Goal: Task Accomplishment & Management: Complete application form

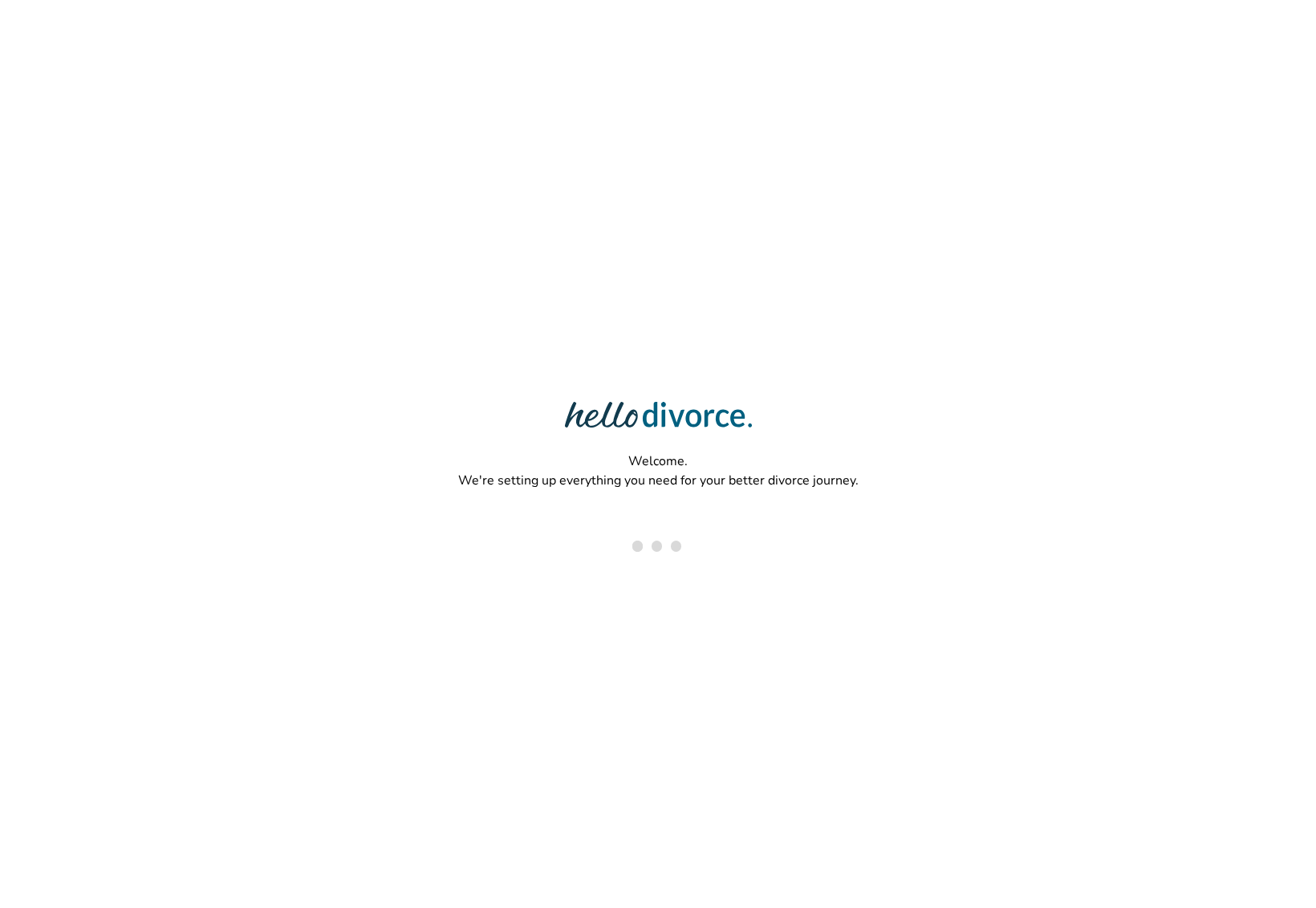
click at [474, 178] on div "Welcome. We're setting up everything you need for your better divorce journey." at bounding box center [658, 402] width 1316 height 804
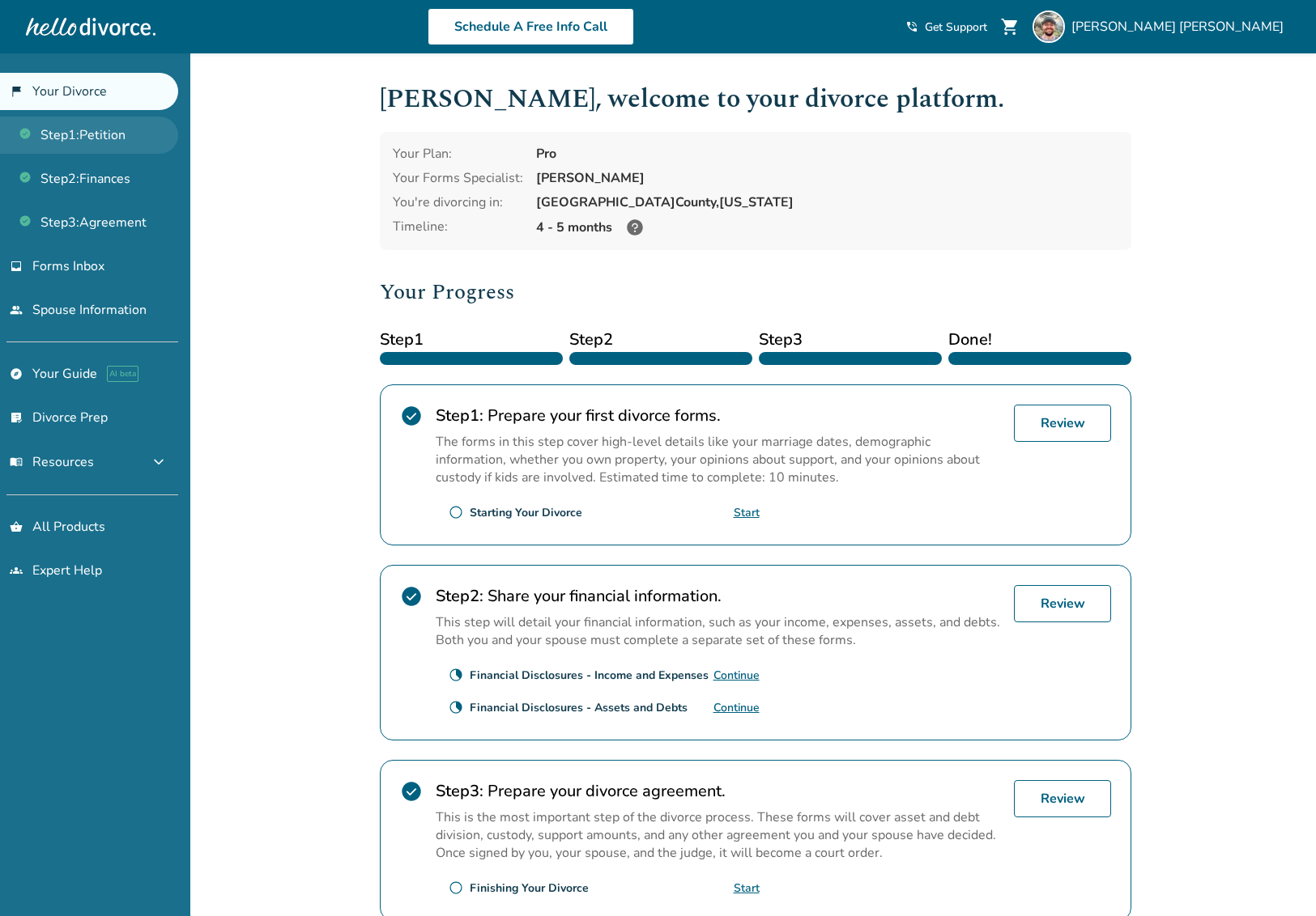
click at [108, 145] on link "Step 1 : Petition" at bounding box center [89, 135] width 178 height 37
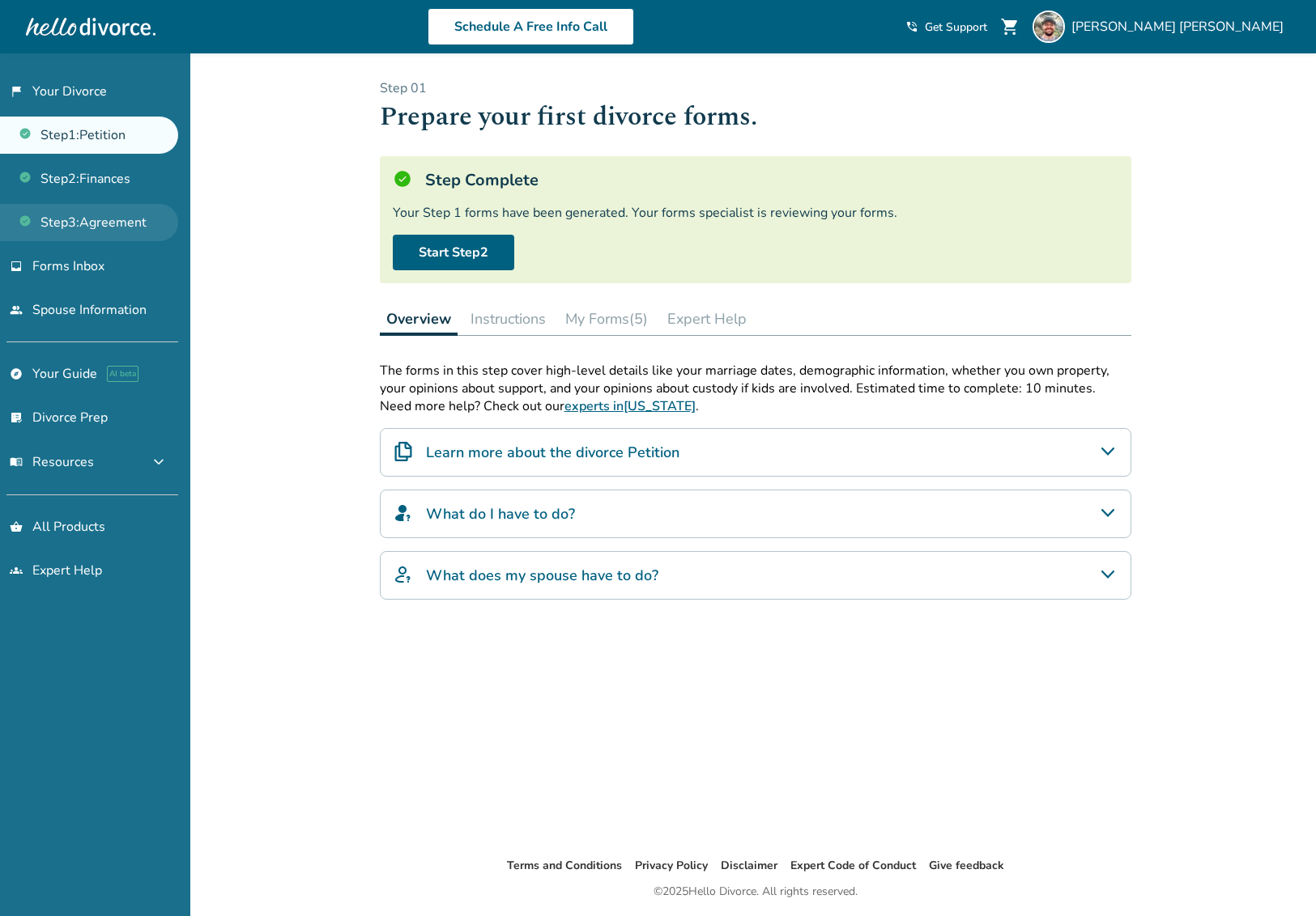
click at [111, 228] on link "Step 3 : Agreement" at bounding box center [89, 223] width 178 height 37
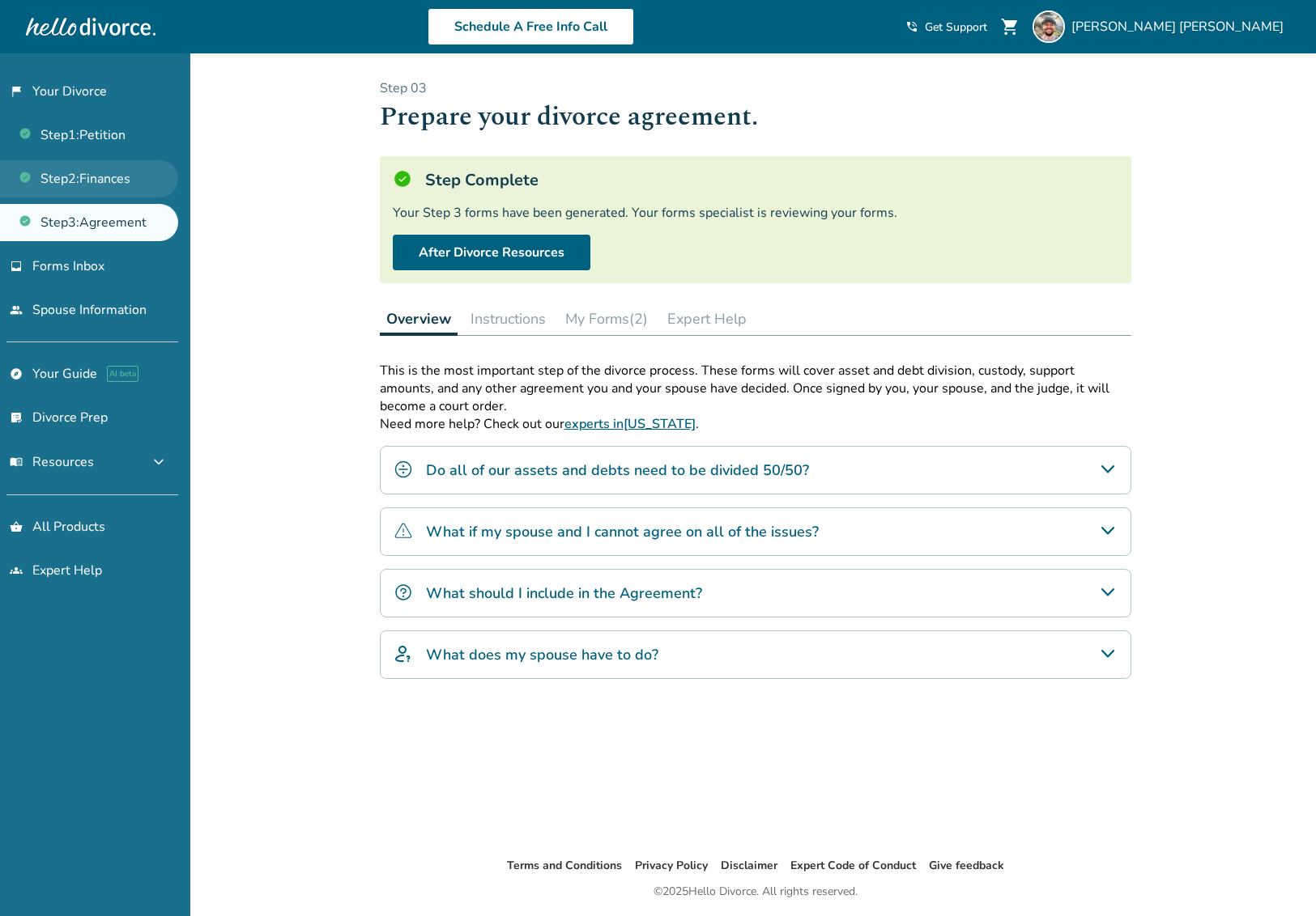
click at [106, 183] on link "Step 2 : Finances" at bounding box center [89, 179] width 178 height 37
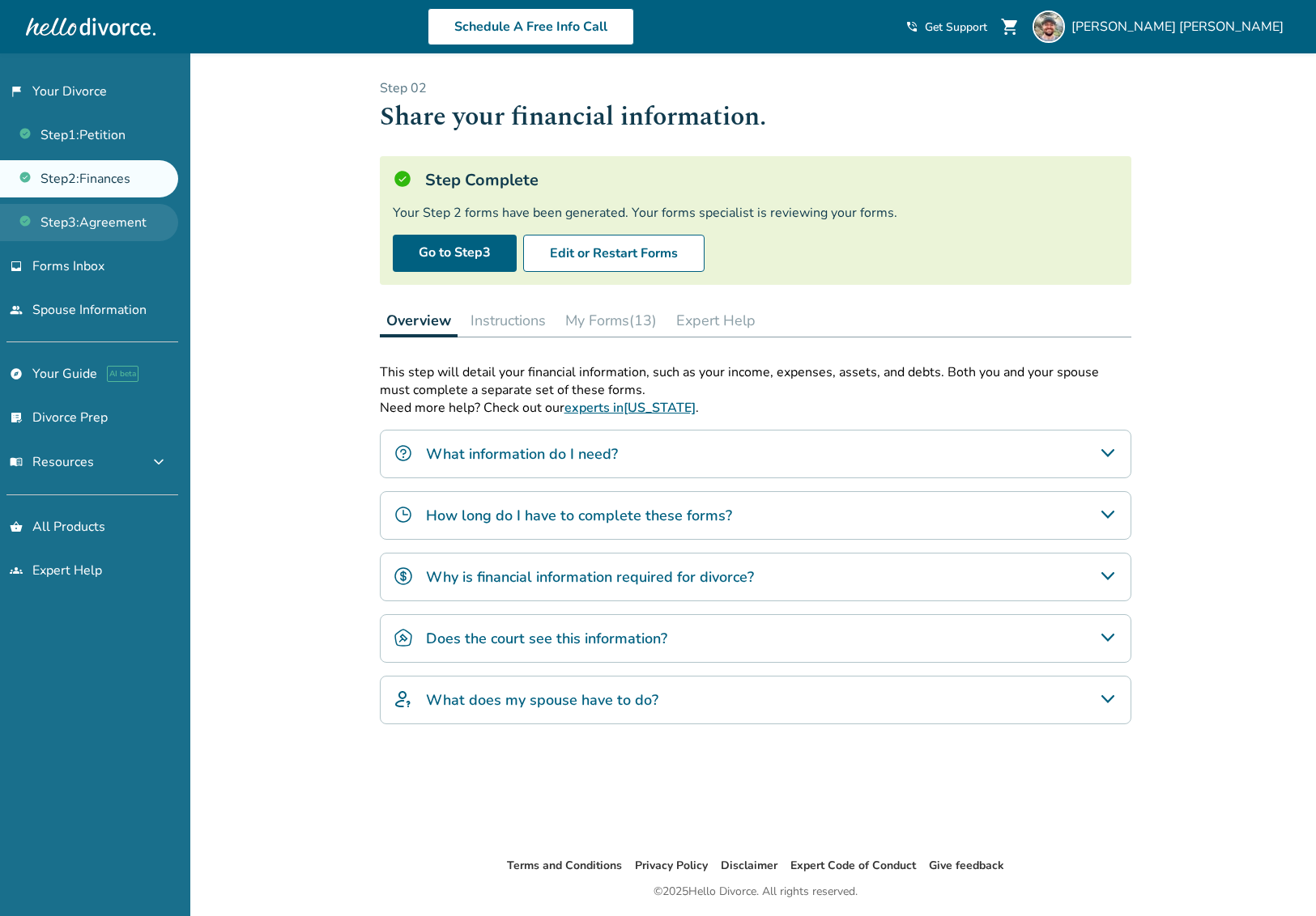
click at [107, 228] on link "Step 3 : Agreement" at bounding box center [89, 223] width 178 height 37
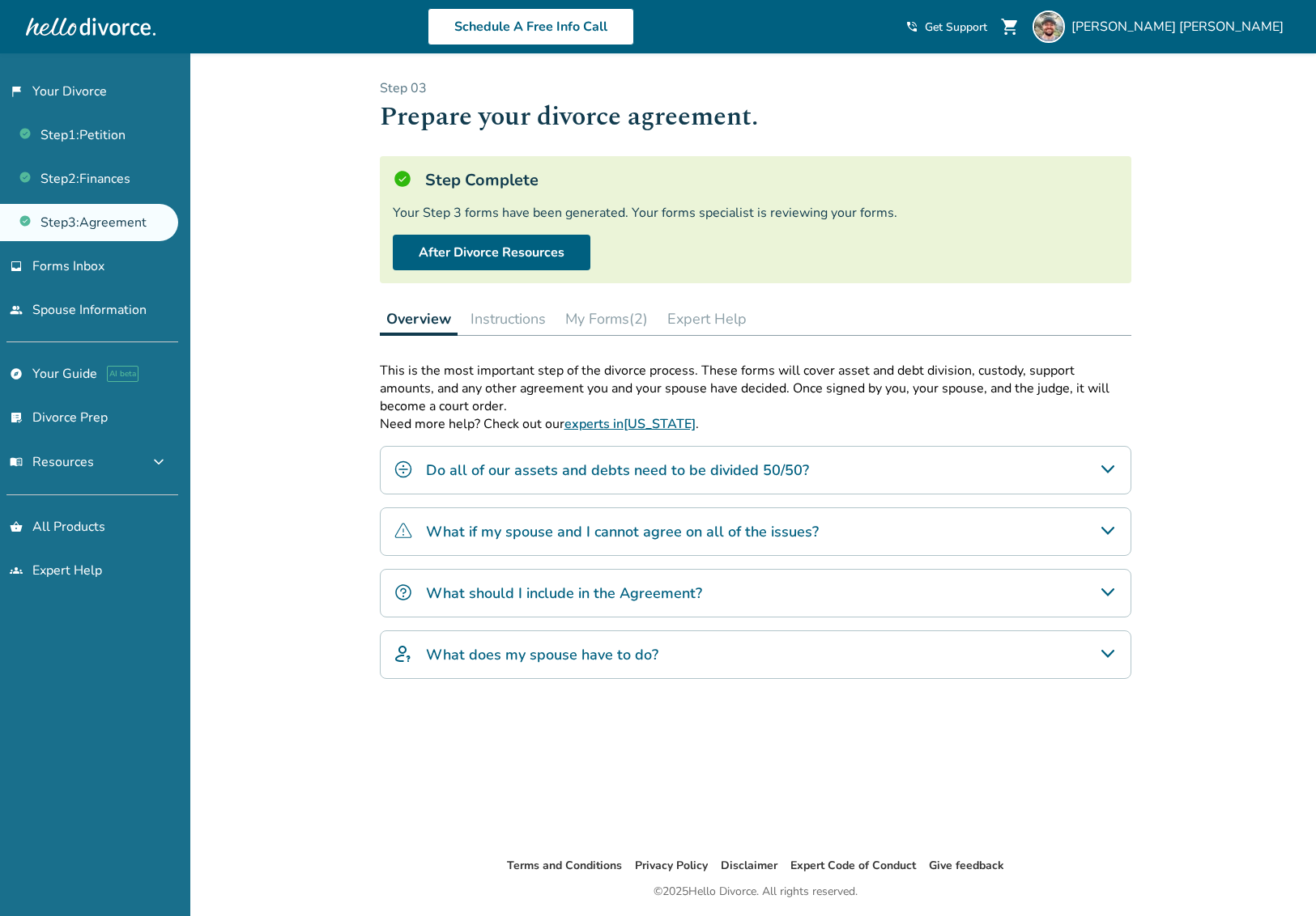
click at [620, 324] on button "My Forms (2)" at bounding box center [606, 318] width 96 height 32
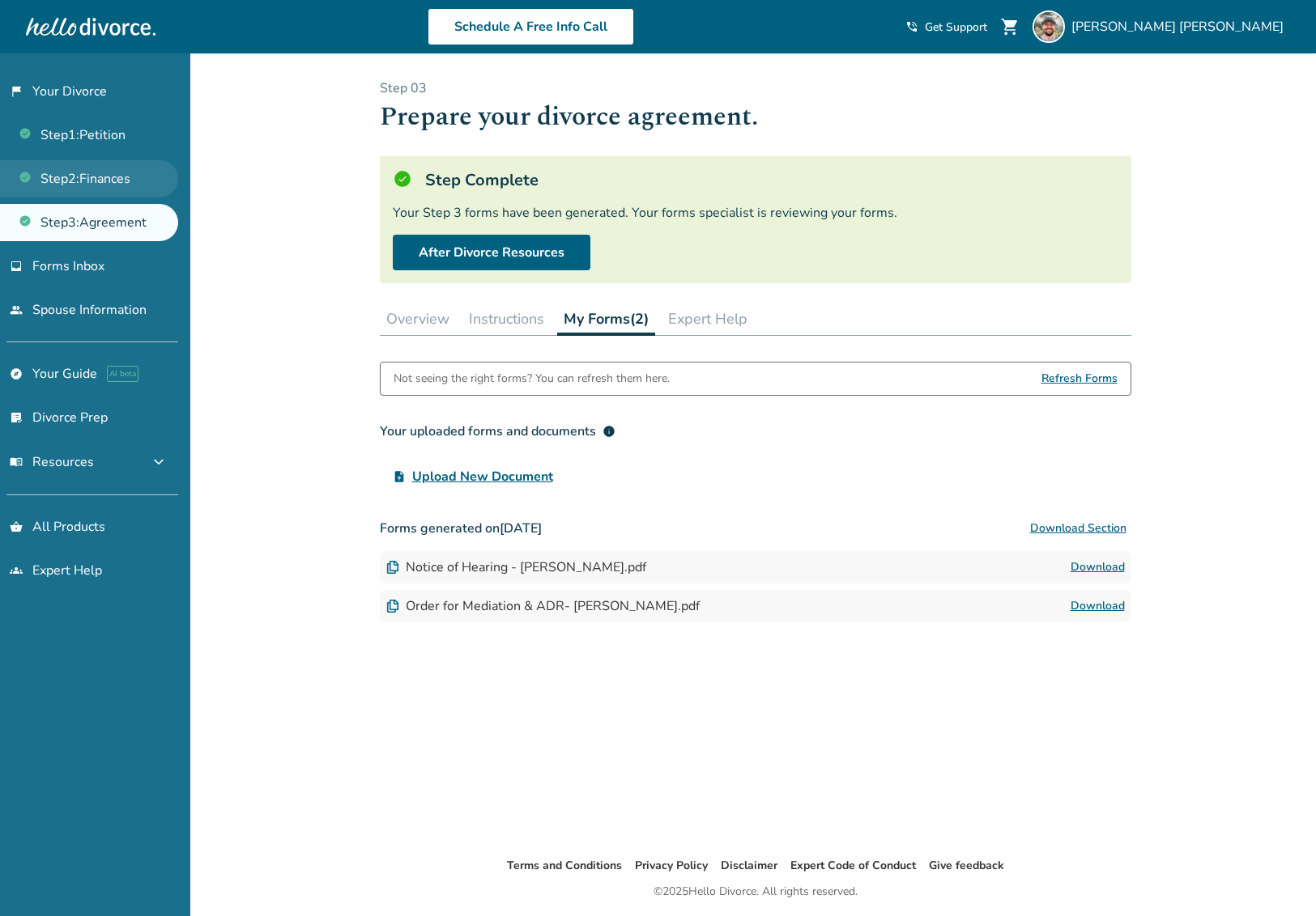
click at [85, 185] on link "Step 2 : Finances" at bounding box center [89, 179] width 178 height 37
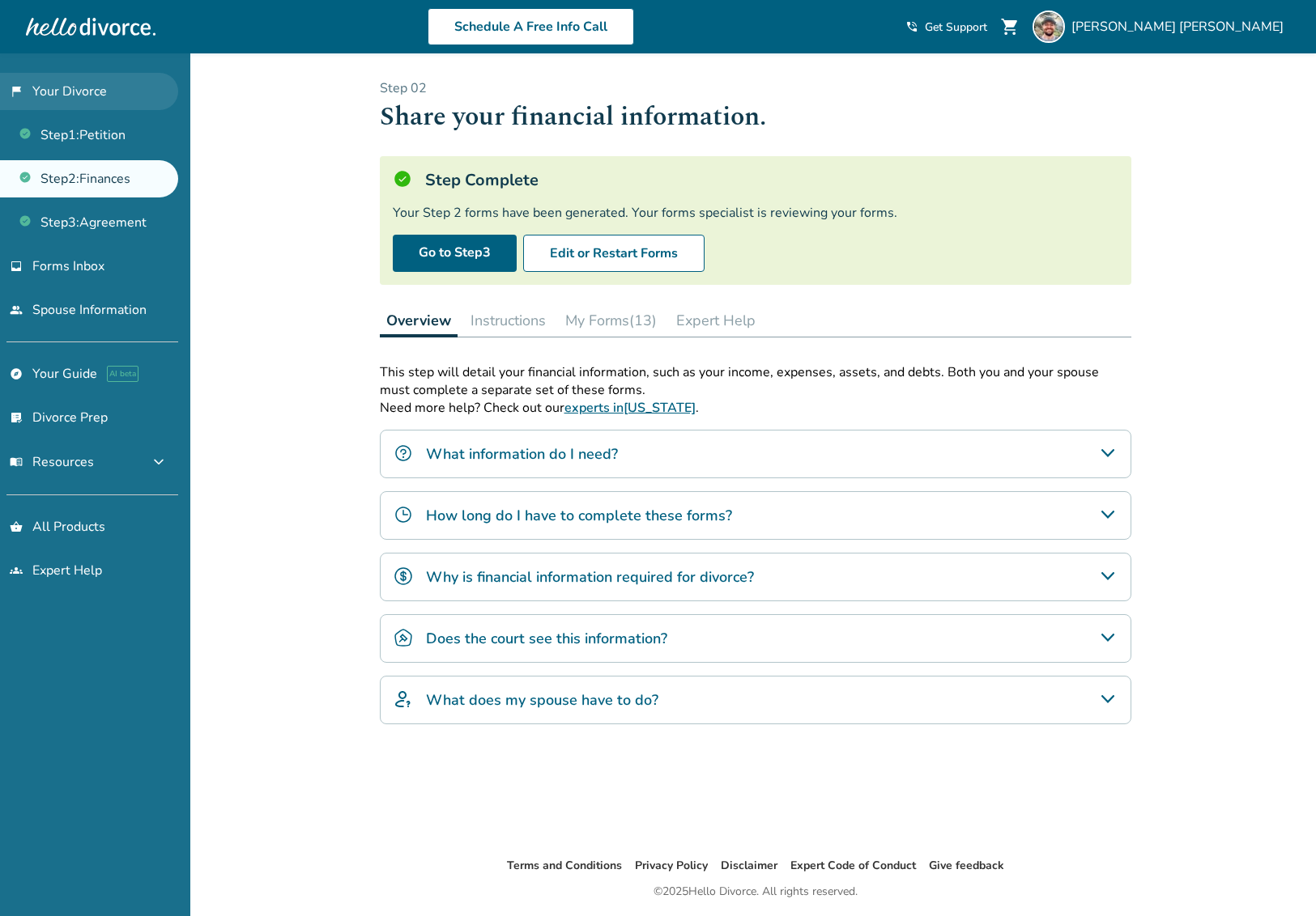
click at [104, 91] on link "flag_2 Your Divorce" at bounding box center [89, 91] width 178 height 37
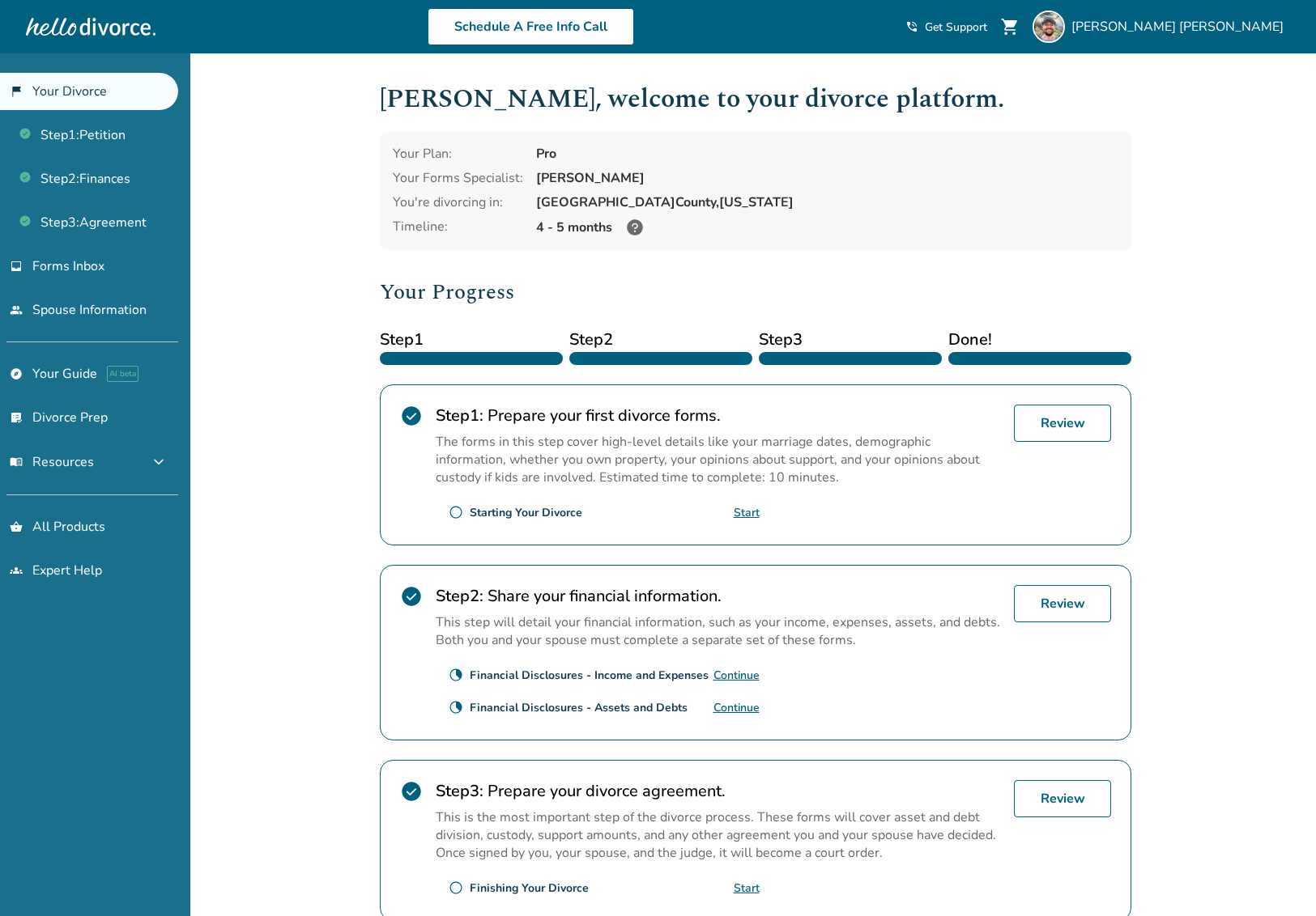
scroll to position [144, 0]
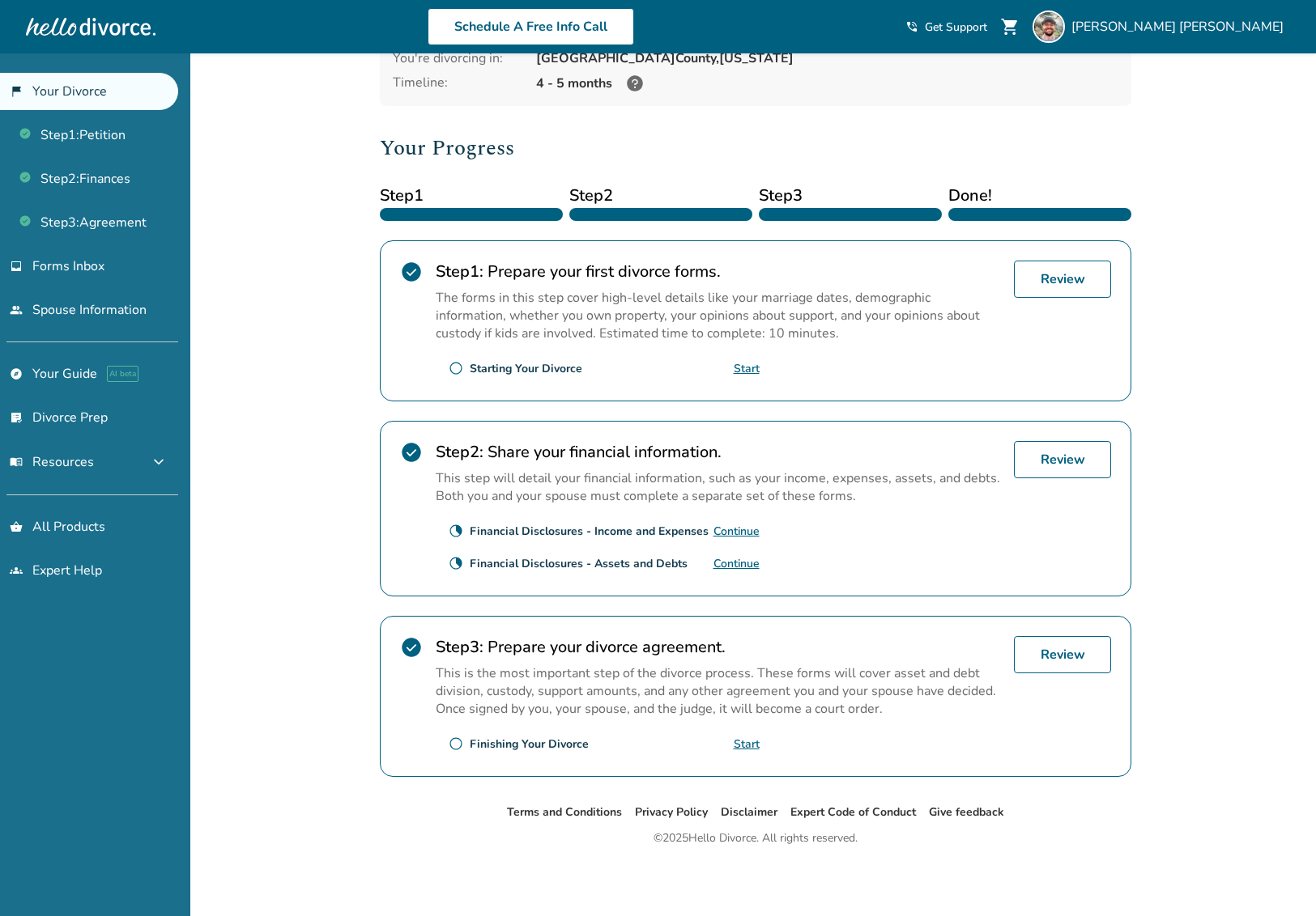
click at [934, 399] on div "check_circle Step 1 : Prepare your first divorce forms. The forms in this step …" at bounding box center [755, 321] width 751 height 161
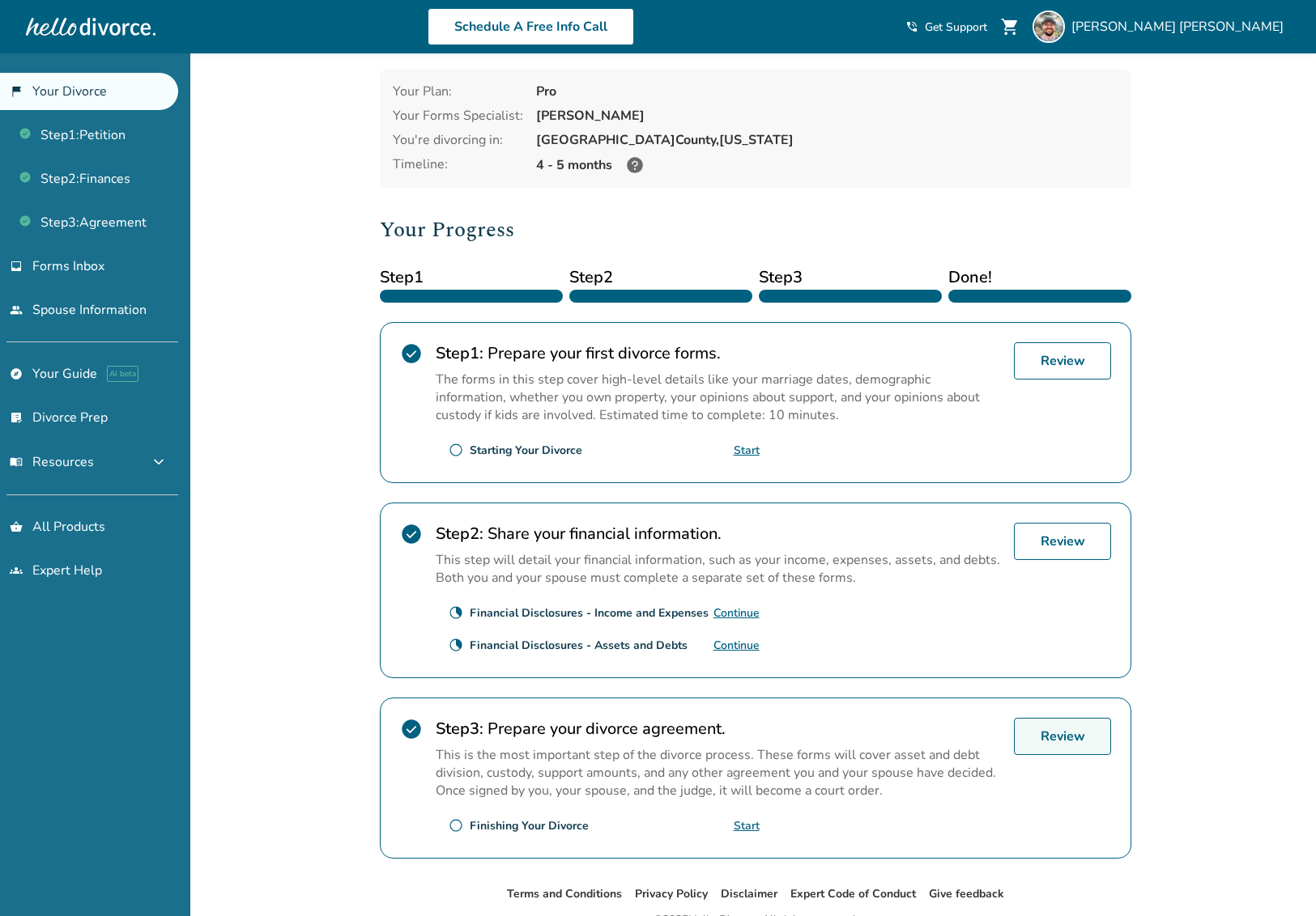
click at [1082, 739] on link "Review" at bounding box center [1062, 736] width 97 height 37
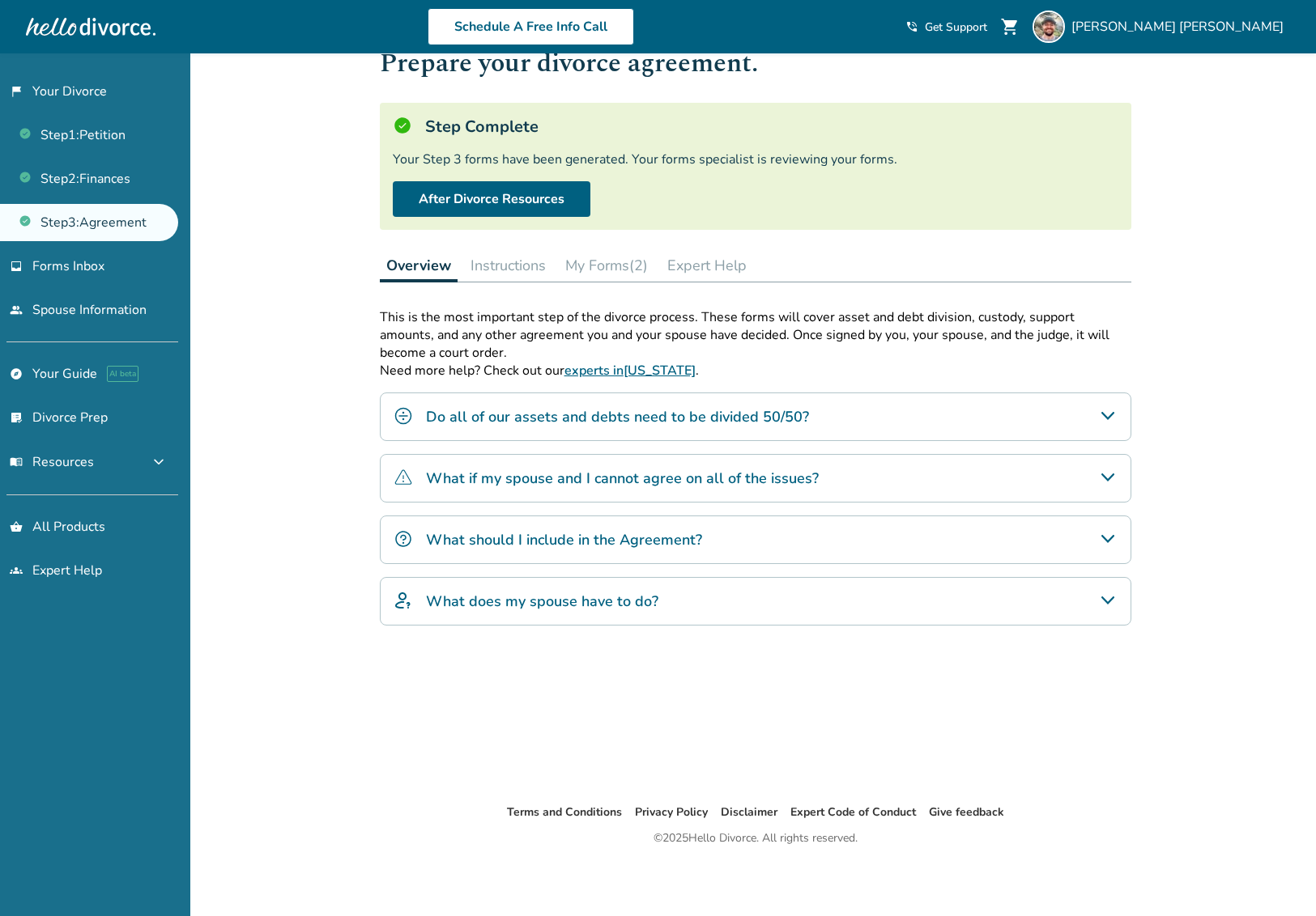
scroll to position [53, 0]
click at [500, 126] on h5 "Step Complete" at bounding box center [482, 126] width 113 height 22
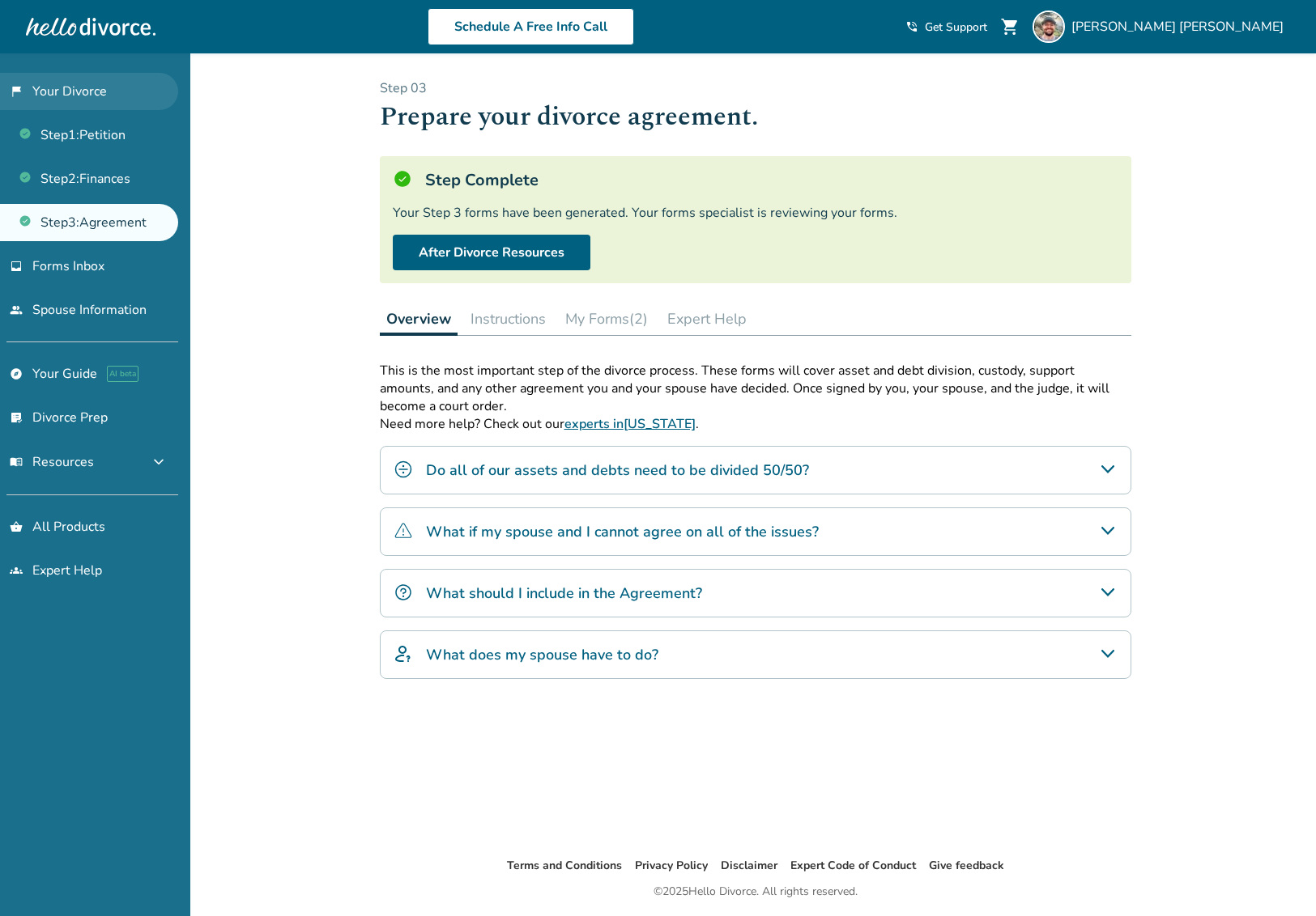
click at [115, 91] on link "flag_2 Your Divorce" at bounding box center [89, 91] width 178 height 37
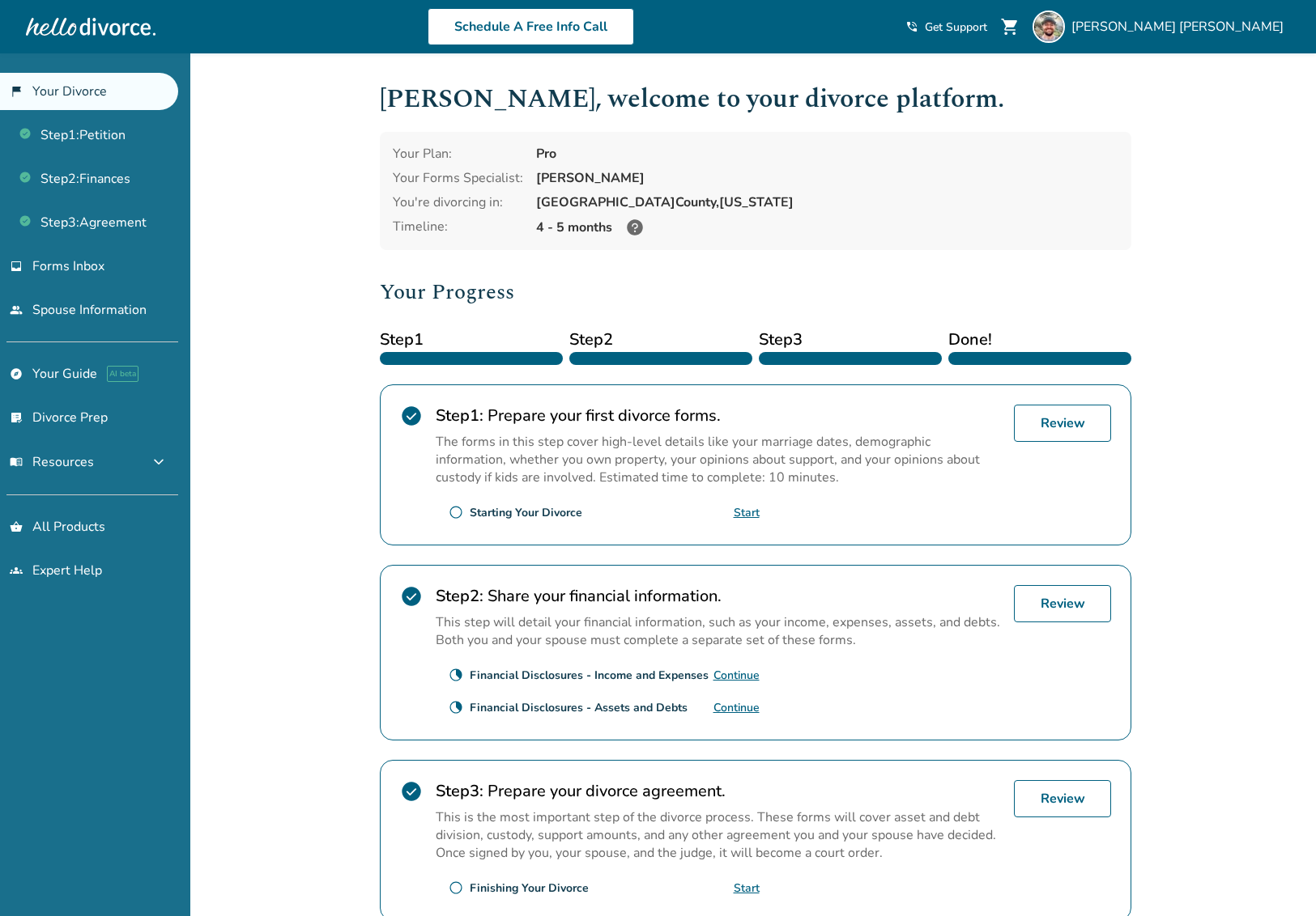
scroll to position [81, 0]
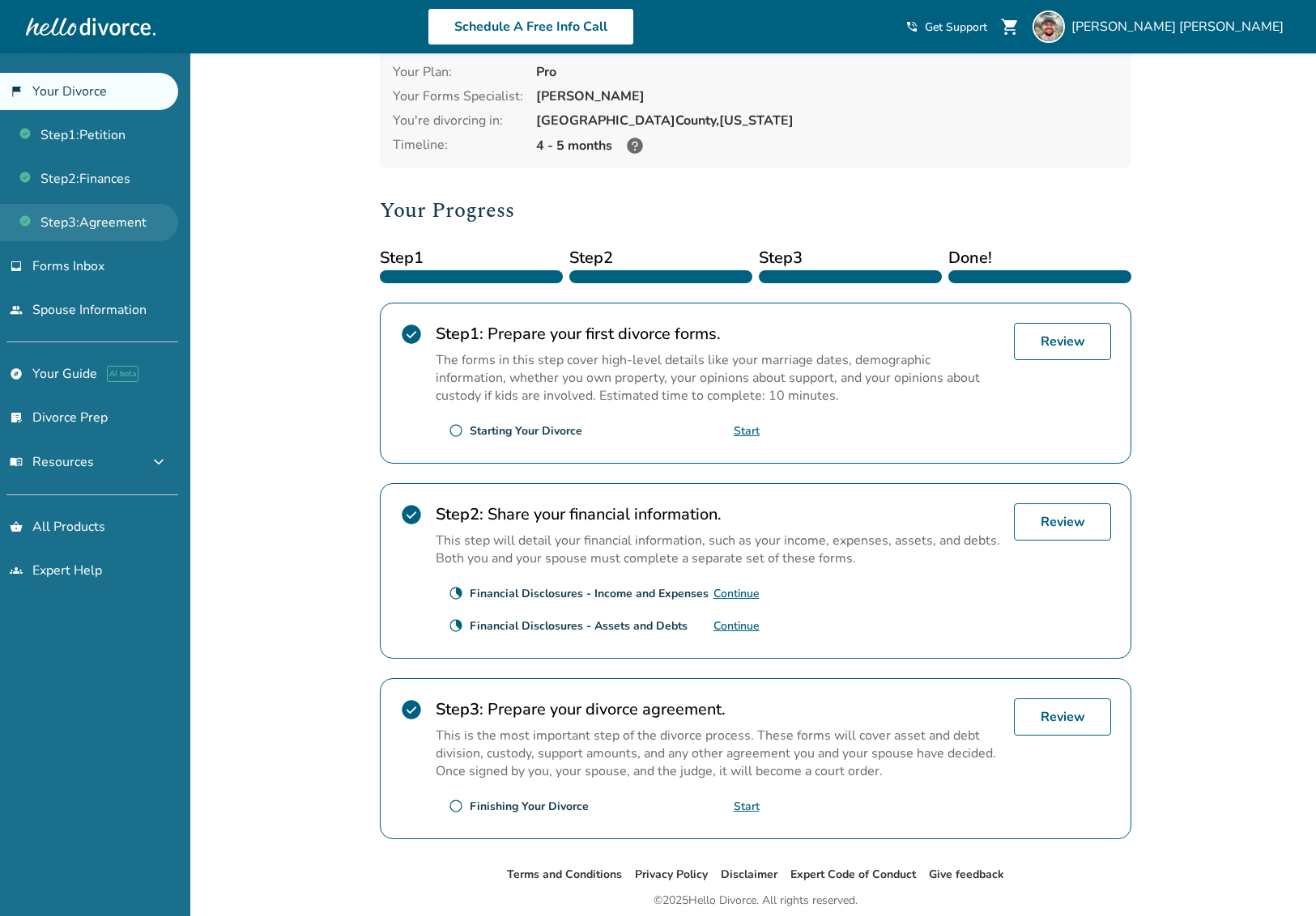
click at [69, 222] on link "Step 3 : Agreement" at bounding box center [89, 223] width 178 height 37
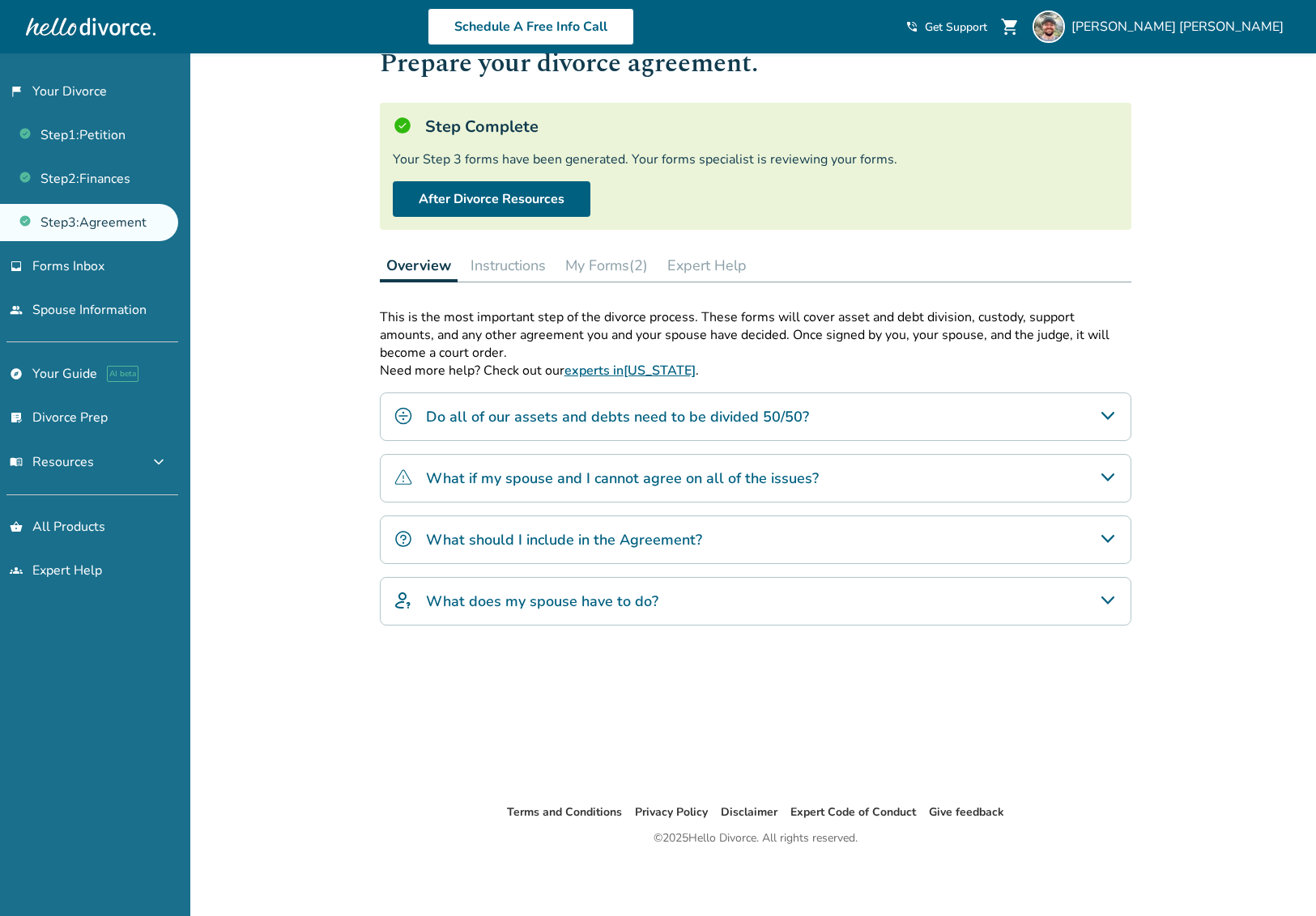
scroll to position [53, 0]
click at [628, 266] on button "My Forms (2)" at bounding box center [606, 265] width 96 height 32
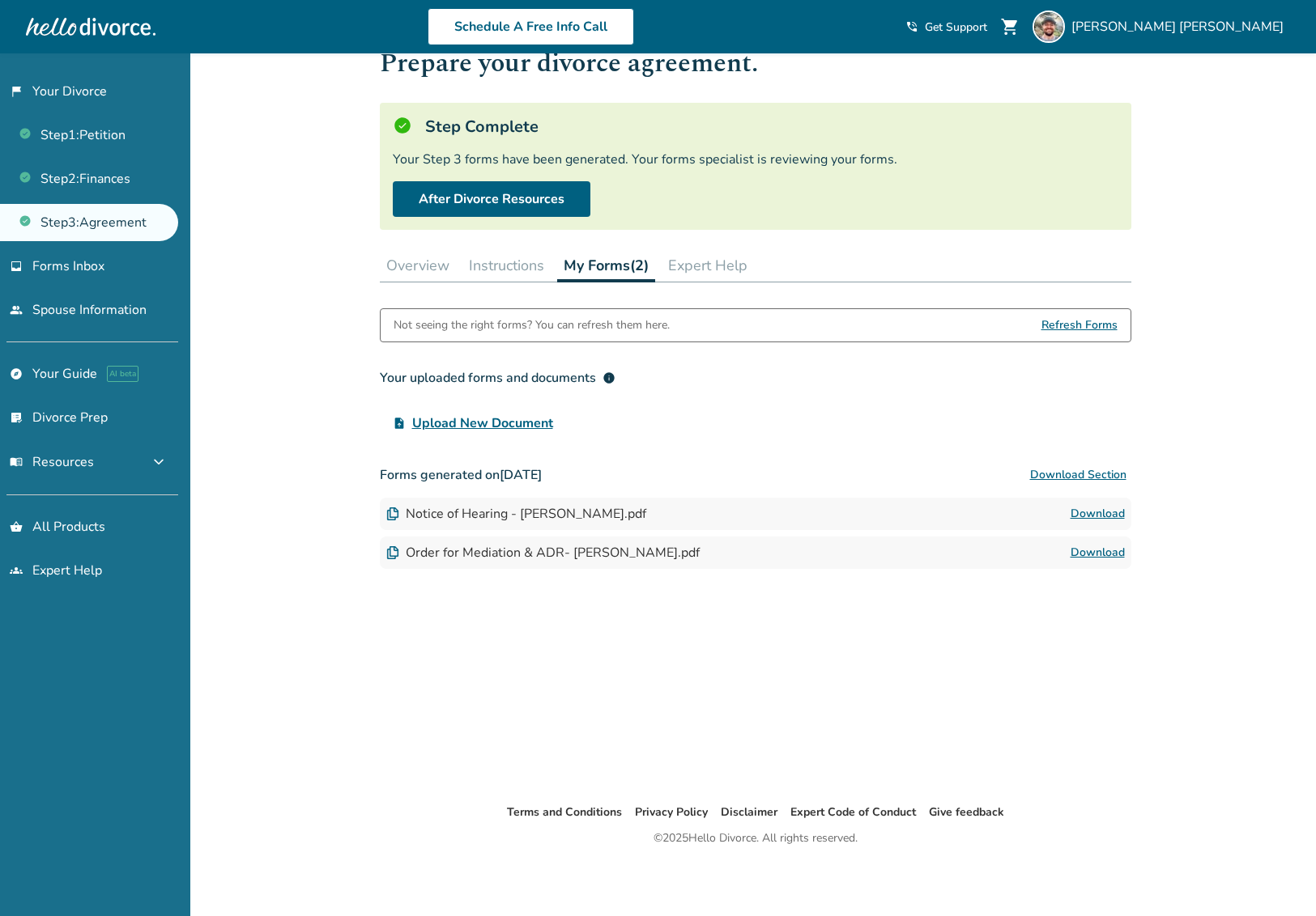
click at [499, 274] on button "Instructions" at bounding box center [506, 265] width 88 height 32
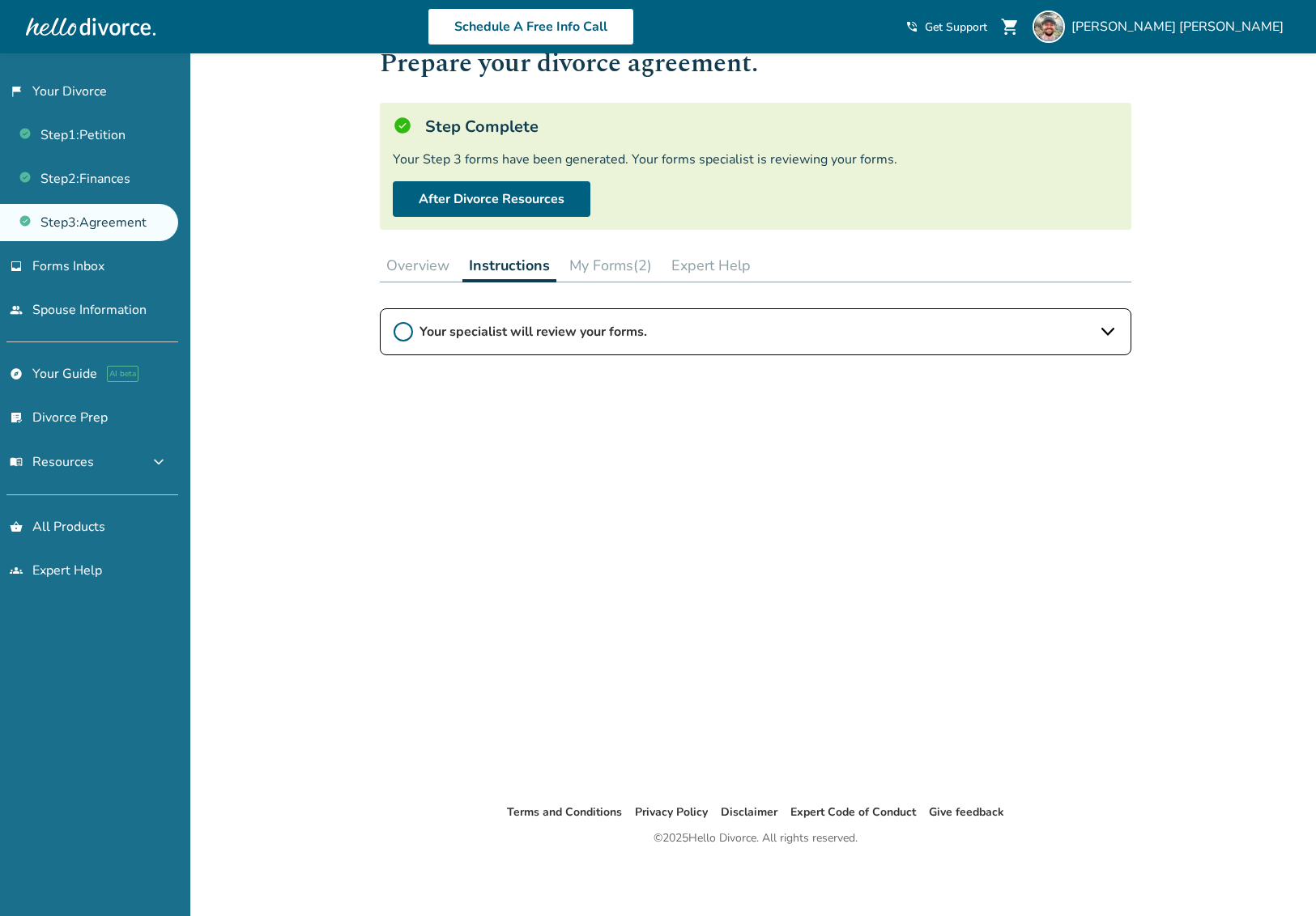
click at [428, 271] on button "Overview" at bounding box center [418, 265] width 76 height 32
